Goal: Find specific page/section: Find specific page/section

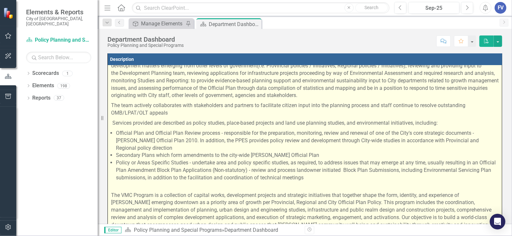
scroll to position [107, 0]
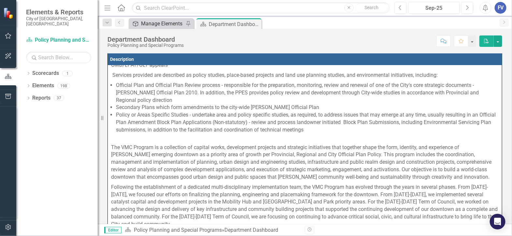
click at [157, 24] on div "Manage Elements" at bounding box center [162, 24] width 43 height 8
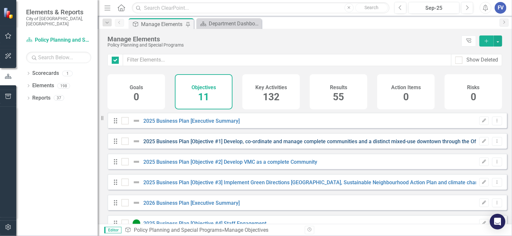
checkbox input "false"
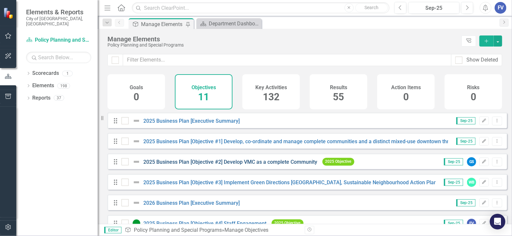
click at [229, 165] on "] "2025 Business Plan [Objective #2] Develop VMC as a complete Community" at bounding box center [231, 162] width 174 height 6
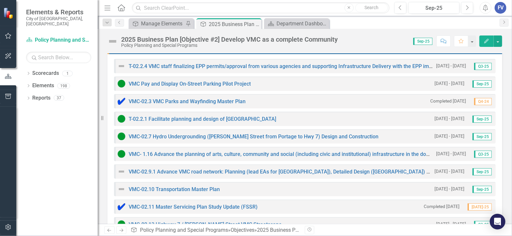
scroll to position [203, 0]
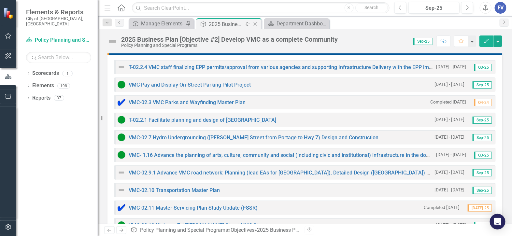
click at [256, 24] on icon "Close" at bounding box center [255, 23] width 7 height 5
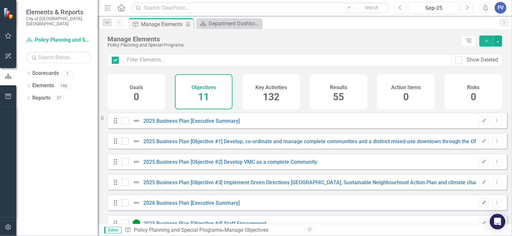
checkbox input "false"
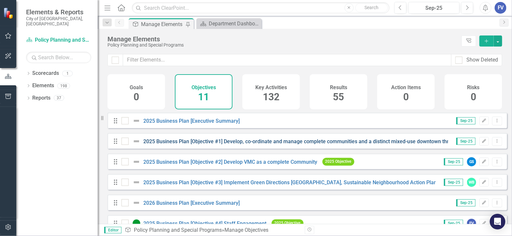
click at [215, 145] on policies "2025 Business Plan [Objective #1] Develop, co-ordinate and manage complete comm…" at bounding box center [459, 141] width 631 height 6
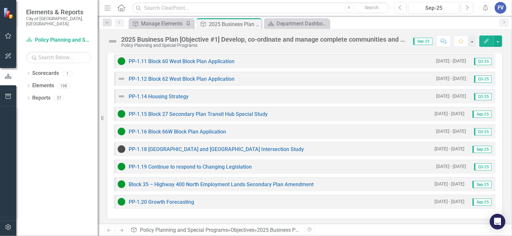
scroll to position [284, 0]
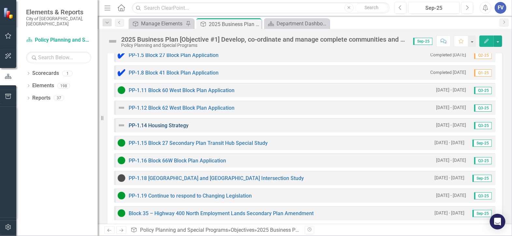
click at [184, 126] on link "PP-1.14 Housing Strategy" at bounding box center [159, 125] width 60 height 6
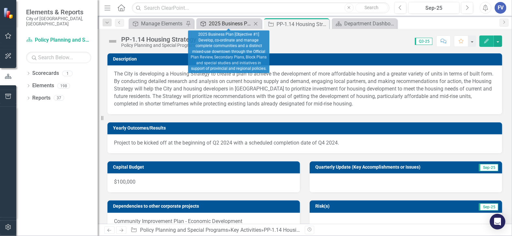
click at [239, 24] on div "2025 Business Plan [Objective #1] Develop, co-ordinate and manage complete comm…" at bounding box center [230, 24] width 43 height 8
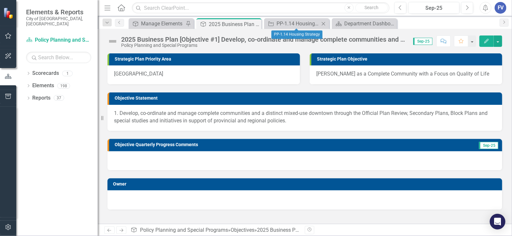
click at [322, 22] on icon at bounding box center [324, 24] width 4 height 4
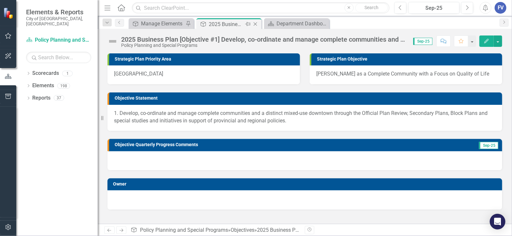
click at [256, 24] on icon "Close" at bounding box center [255, 23] width 7 height 5
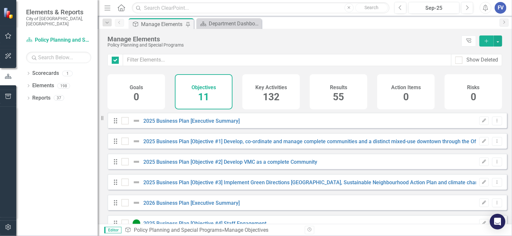
checkbox input "false"
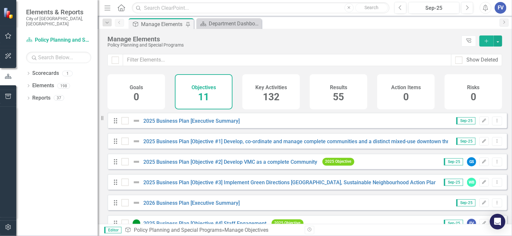
click at [210, 140] on div "Drag 2025 Business Plan [Objective #1] Develop, co-ordinate and manage complete…" at bounding box center [306, 141] width 399 height 16
click at [212, 145] on policies "2025 Business Plan [Objective #1] Develop, co-ordinate and manage complete comm…" at bounding box center [459, 141] width 631 height 6
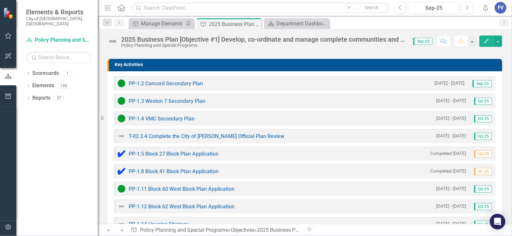
scroll to position [244, 0]
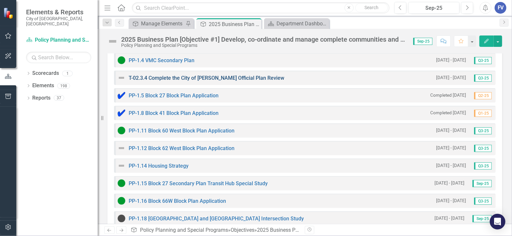
click at [176, 79] on link "T-02.3.4 Complete the City of [PERSON_NAME] Official Plan Review" at bounding box center [207, 78] width 156 height 6
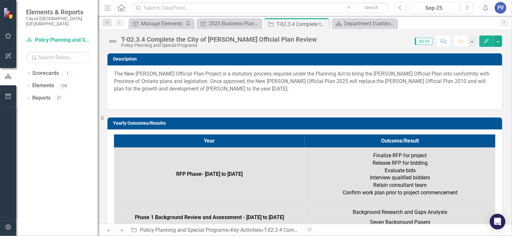
click at [291, 41] on div "T-02.3.4 Complete the City of [PERSON_NAME] Official Plan Review" at bounding box center [219, 39] width 196 height 7
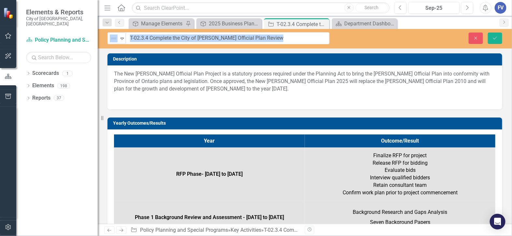
drag, startPoint x: 291, startPoint y: 41, endPoint x: 160, endPoint y: 42, distance: 130.9
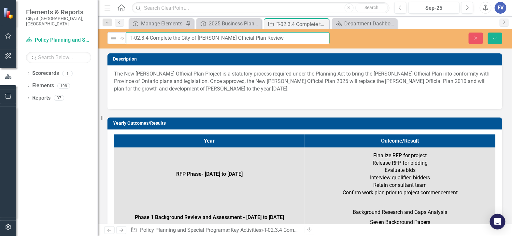
drag, startPoint x: 264, startPoint y: 38, endPoint x: 128, endPoint y: 40, distance: 135.7
click at [128, 40] on input "T-02.3.4 Complete the City of [PERSON_NAME] Official Plan Review" at bounding box center [227, 38] width 203 height 12
click at [473, 41] on button "Close" at bounding box center [475, 38] width 14 height 11
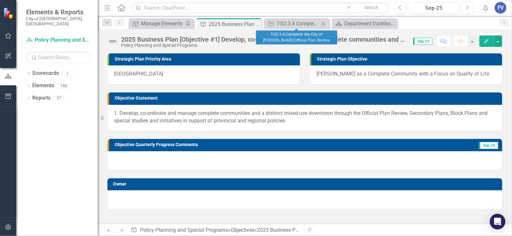
click at [324, 23] on icon at bounding box center [324, 24] width 4 height 4
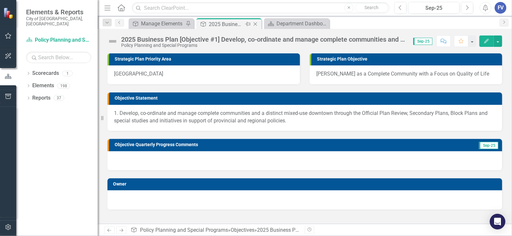
click at [256, 23] on icon "Close" at bounding box center [255, 23] width 7 height 5
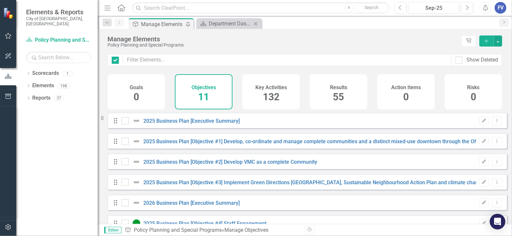
checkbox input "false"
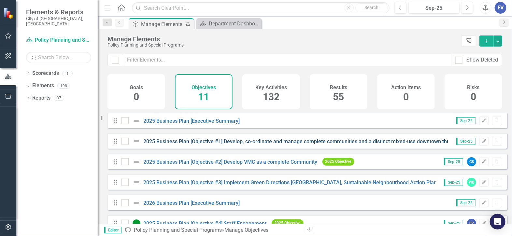
click at [192, 145] on policies "2025 Business Plan [Objective #1] Develop, co-ordinate and manage complete comm…" at bounding box center [459, 141] width 631 height 6
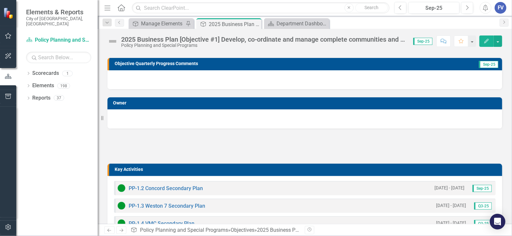
scroll to position [122, 0]
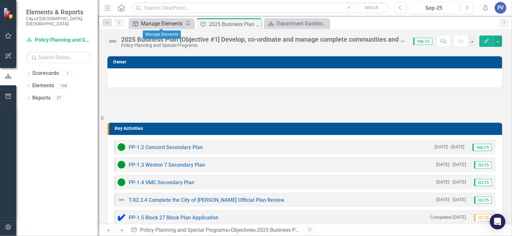
click at [154, 22] on div "Manage Elements" at bounding box center [162, 24] width 43 height 8
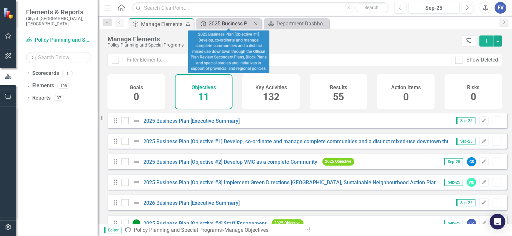
click at [230, 23] on div "2025 Business Plan [Objective #1] Develop, co-ordinate and manage complete comm…" at bounding box center [230, 24] width 43 height 8
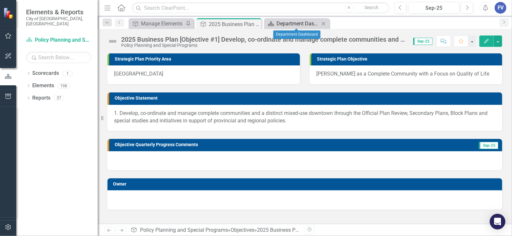
click at [292, 23] on div "Department Dashboard" at bounding box center [297, 24] width 43 height 8
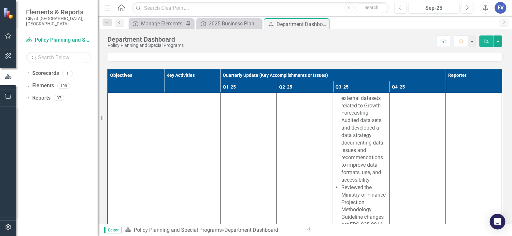
scroll to position [3052, 0]
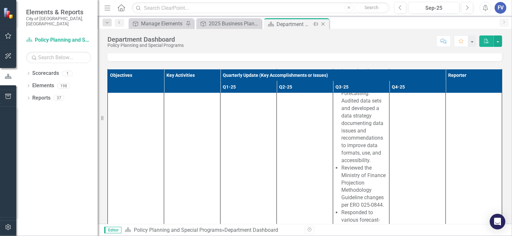
click at [323, 21] on icon "Close" at bounding box center [323, 23] width 7 height 5
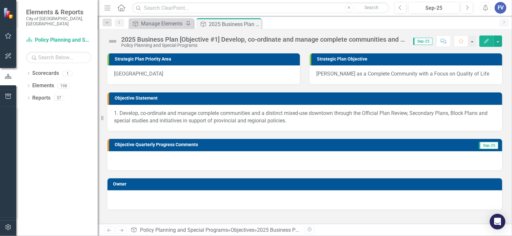
click at [0, 0] on icon "Close" at bounding box center [0, 0] width 0 height 0
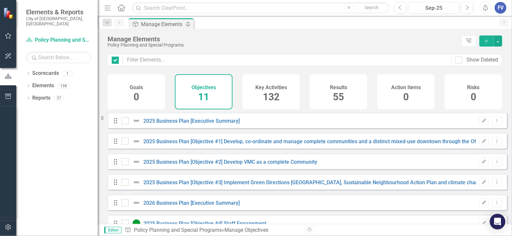
checkbox input "false"
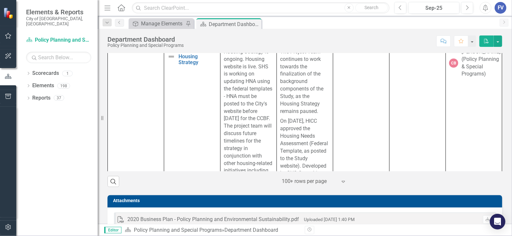
scroll to position [1149, 0]
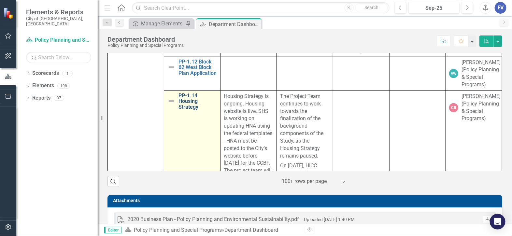
click at [189, 110] on link "PP-1.14 Housing Strategy" at bounding box center [197, 101] width 38 height 17
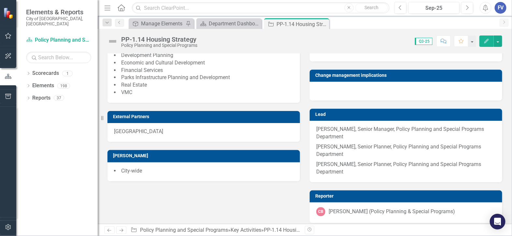
scroll to position [634, 0]
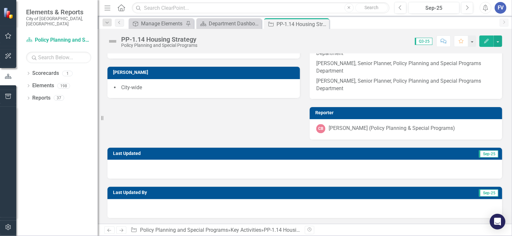
click at [484, 192] on span "Sep-25" at bounding box center [488, 192] width 19 height 7
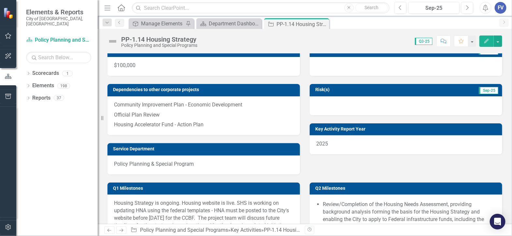
scroll to position [106, 0]
